Goal: Transaction & Acquisition: Purchase product/service

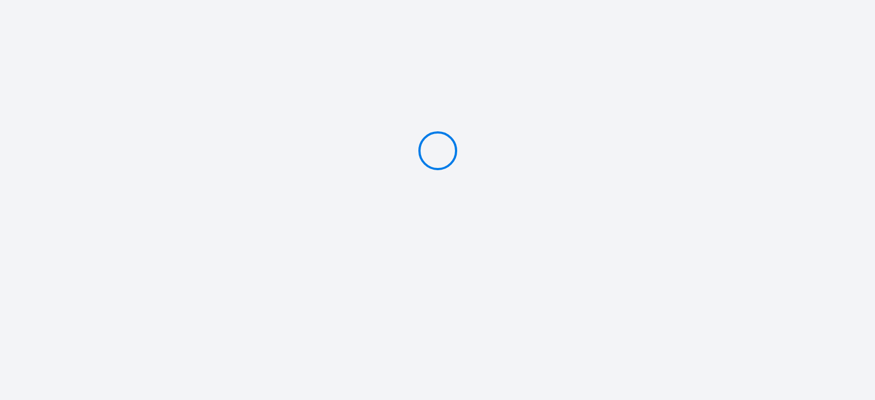
type input "PAY 16 €"
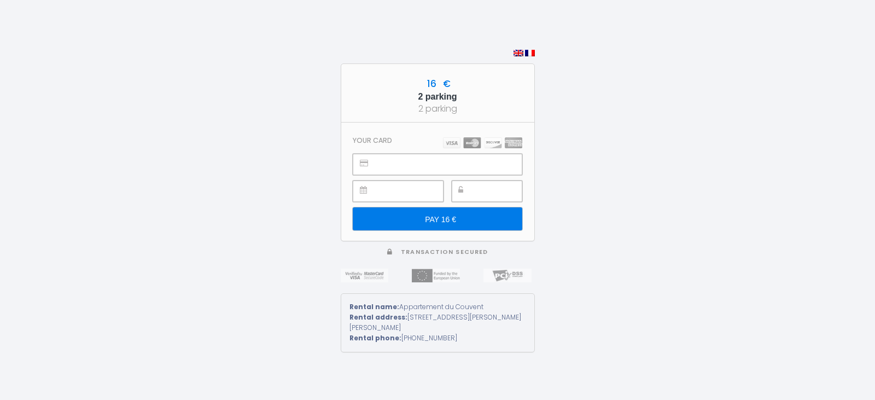
click at [365, 163] on icon at bounding box center [364, 163] width 8 height 8
click at [373, 159] on div at bounding box center [437, 164] width 169 height 21
click at [374, 159] on div at bounding box center [437, 164] width 169 height 21
click at [363, 165] on icon at bounding box center [364, 163] width 8 height 8
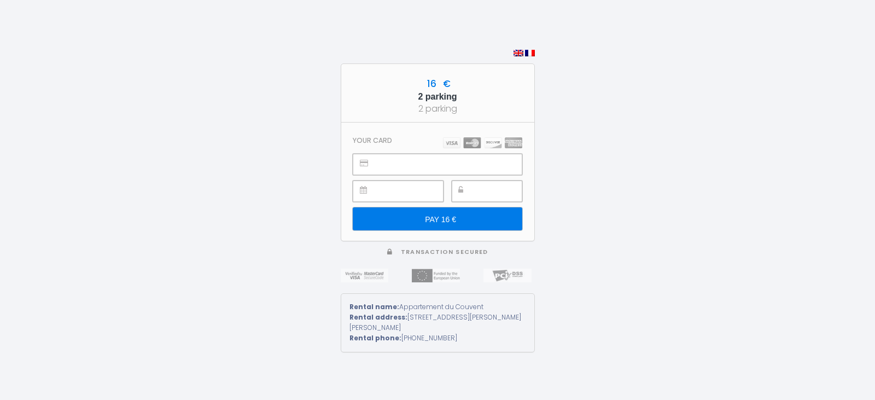
click at [362, 163] on icon at bounding box center [364, 163] width 8 height 8
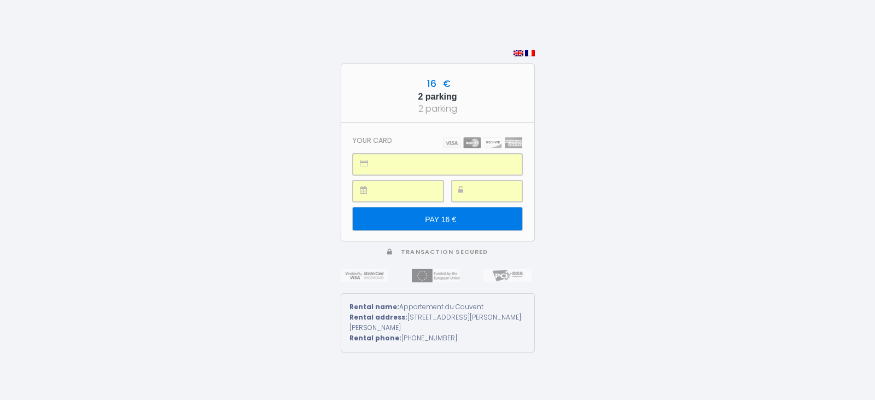
click at [433, 219] on input "PAY 16 €" at bounding box center [437, 218] width 169 height 23
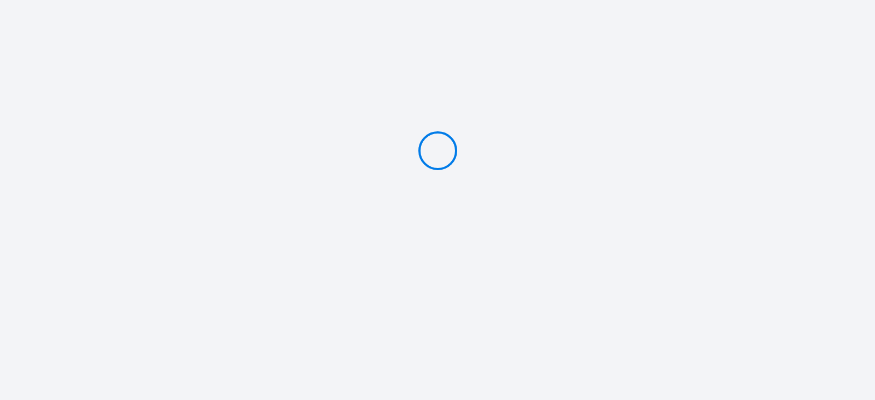
type input "PAY 16 €"
drag, startPoint x: 471, startPoint y: 321, endPoint x: 458, endPoint y: 316, distance: 13.8
click at [471, 321] on div "16 € 2 parking 2 parking Your transaction has been successfully performed Trans…" at bounding box center [438, 200] width 194 height 400
